Goal: Navigation & Orientation: Go to known website

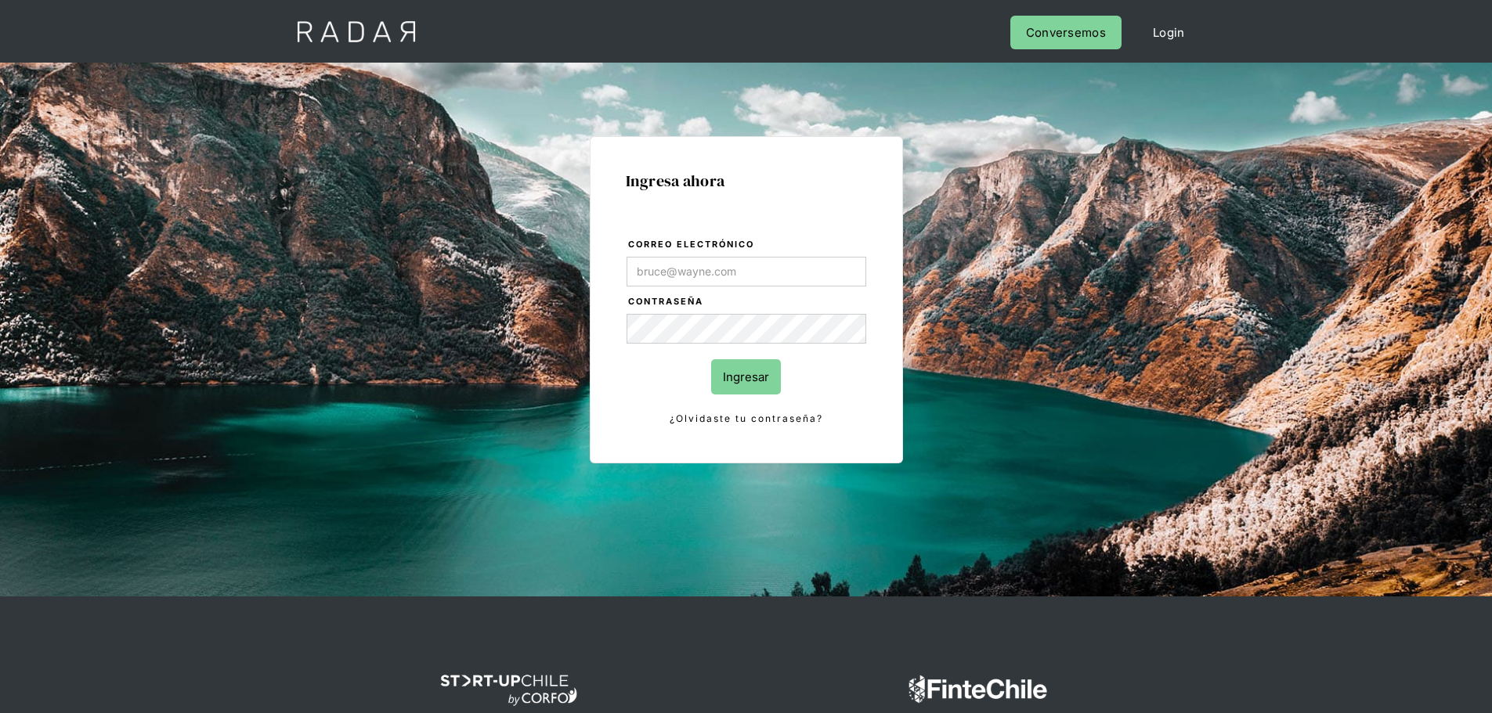
type input "[PERSON_NAME][EMAIL_ADDRESS][PERSON_NAME][DOMAIN_NAME]"
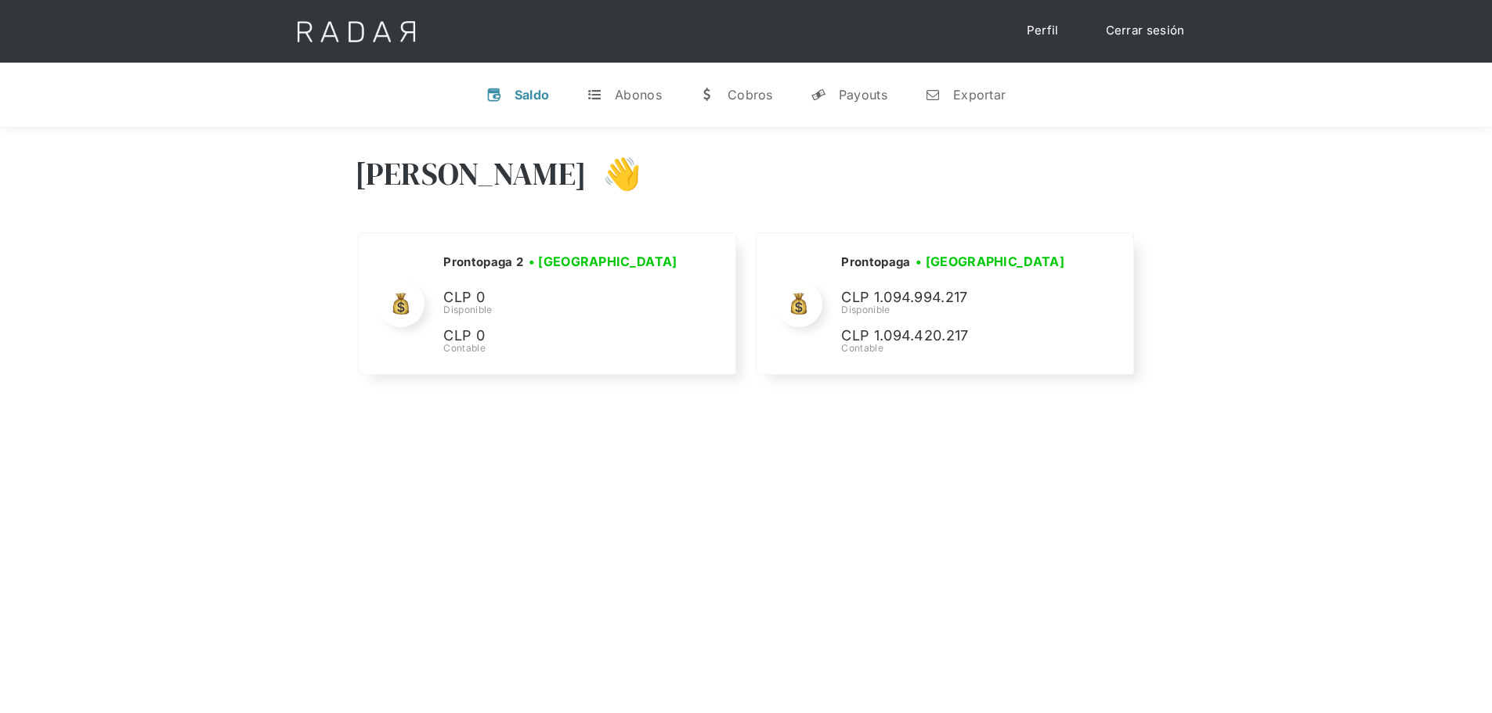
click at [911, 181] on div "Hola José 👋" at bounding box center [746, 186] width 783 height 94
